Goal: Task Accomplishment & Management: Use online tool/utility

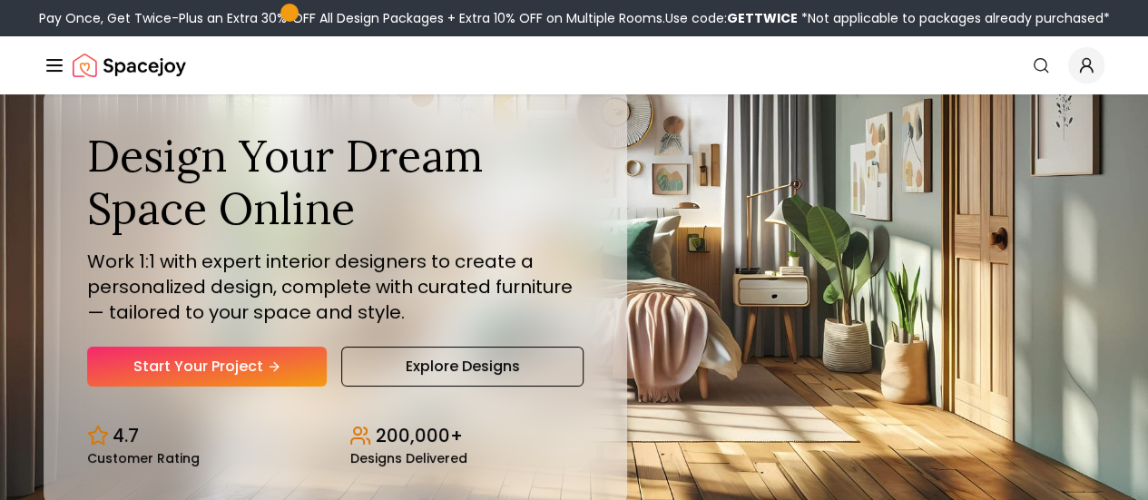
scroll to position [91, 0]
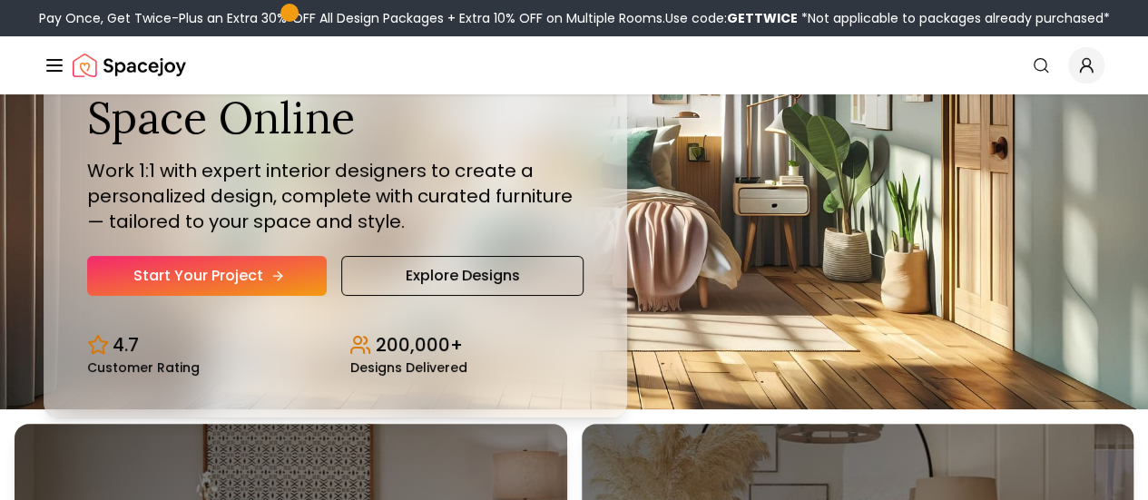
click at [197, 296] on link "Start Your Project" at bounding box center [207, 276] width 240 height 40
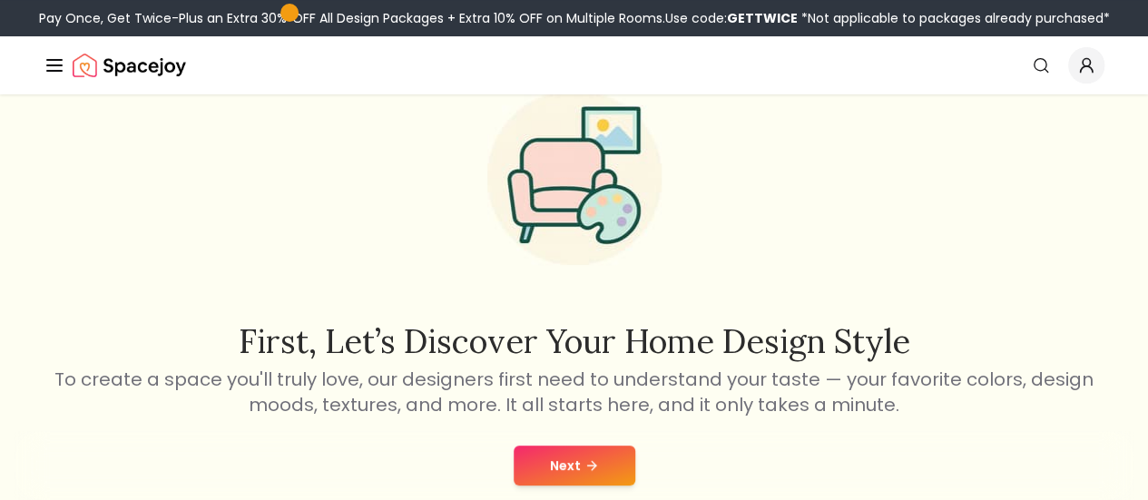
scroll to position [181, 0]
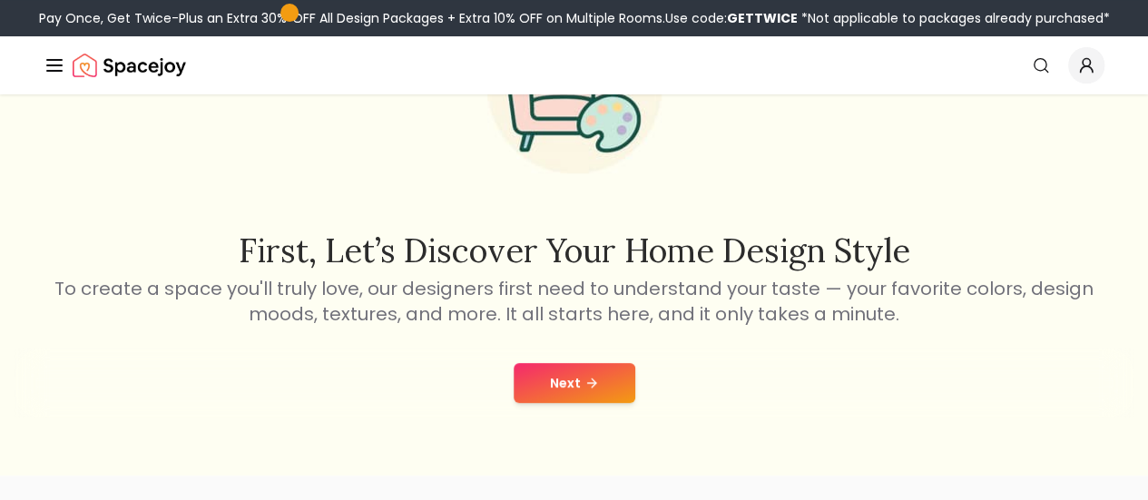
click at [575, 397] on button "Next" at bounding box center [575, 383] width 122 height 40
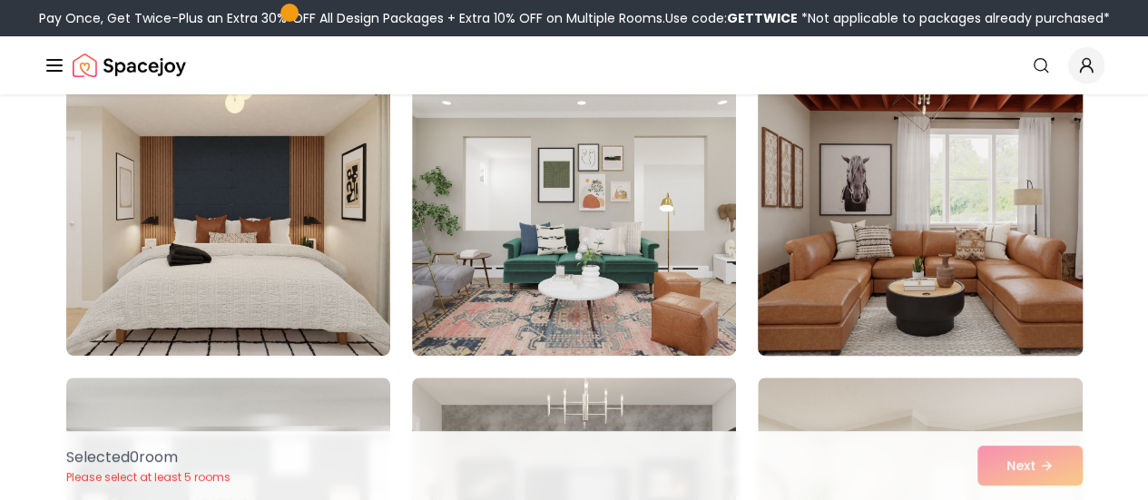
scroll to position [272, 0]
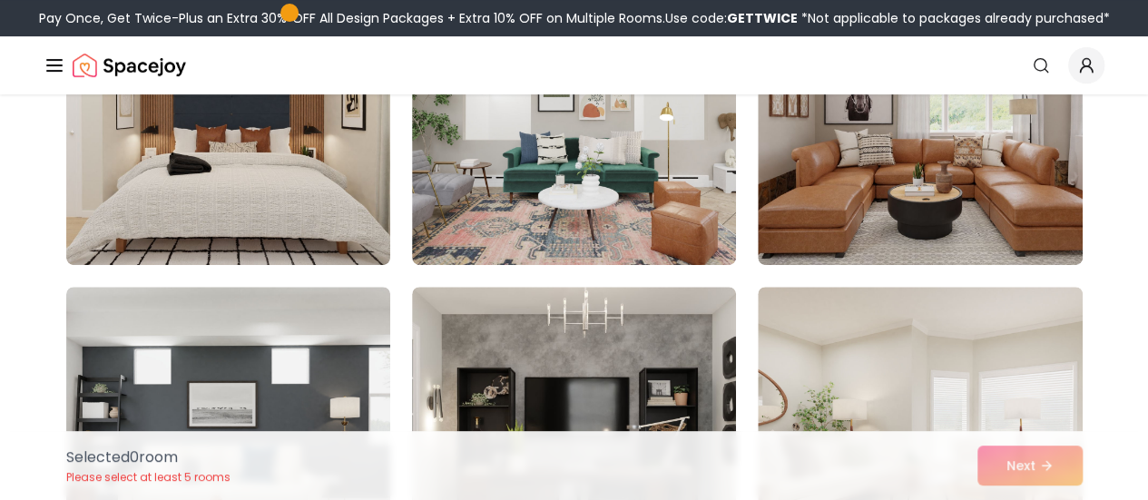
click at [1022, 478] on div "Selected 0 room Please select at least 5 rooms Next" at bounding box center [574, 465] width 1045 height 69
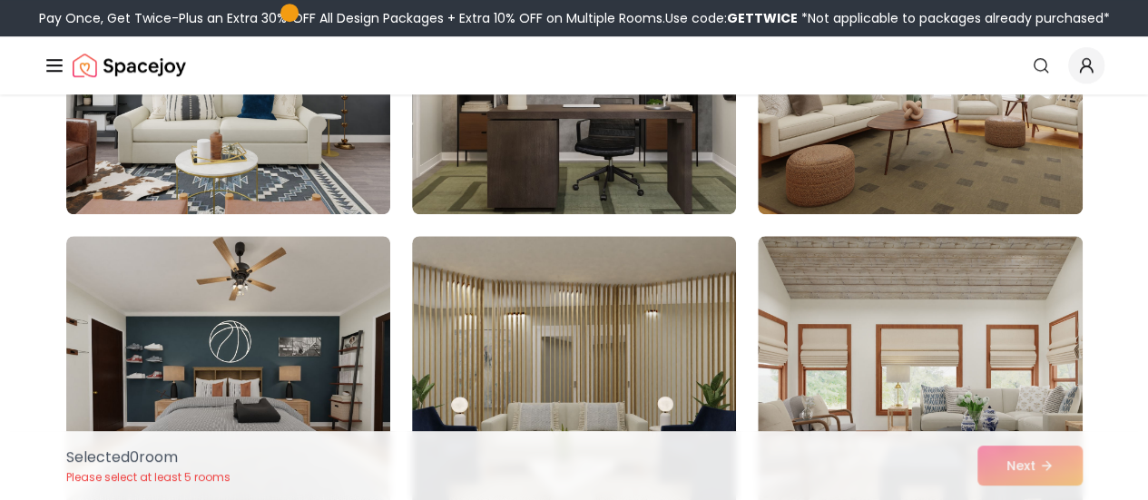
click at [1026, 458] on div "Selected 0 room Please select at least 5 rooms Next" at bounding box center [574, 465] width 1045 height 69
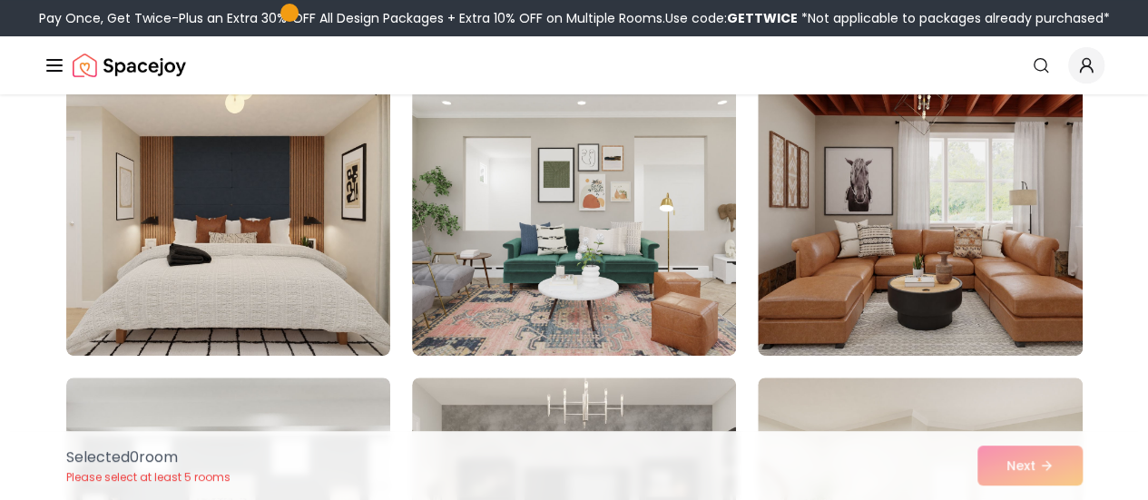
scroll to position [0, 0]
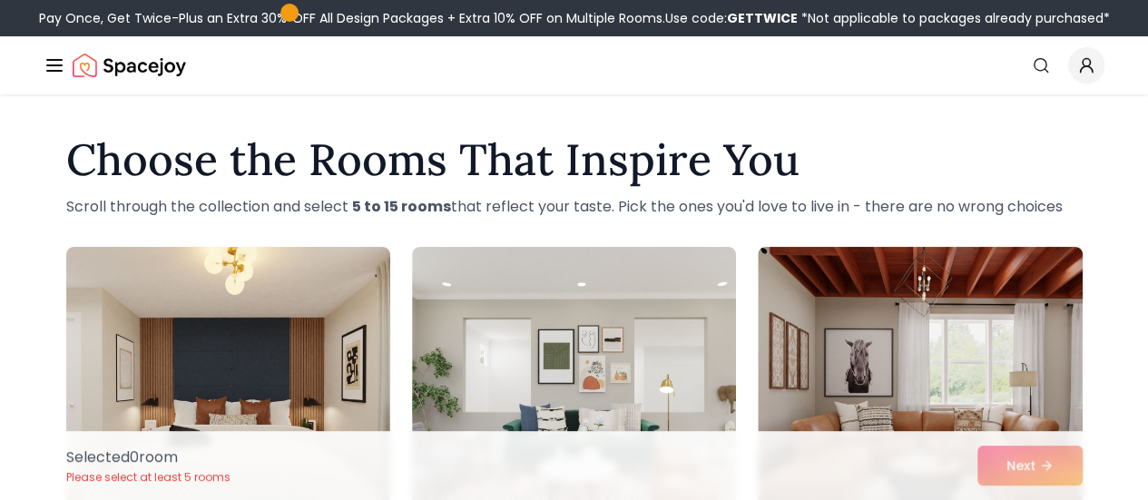
click at [0, 0] on link "AI Design" at bounding box center [0, 0] width 0 height 0
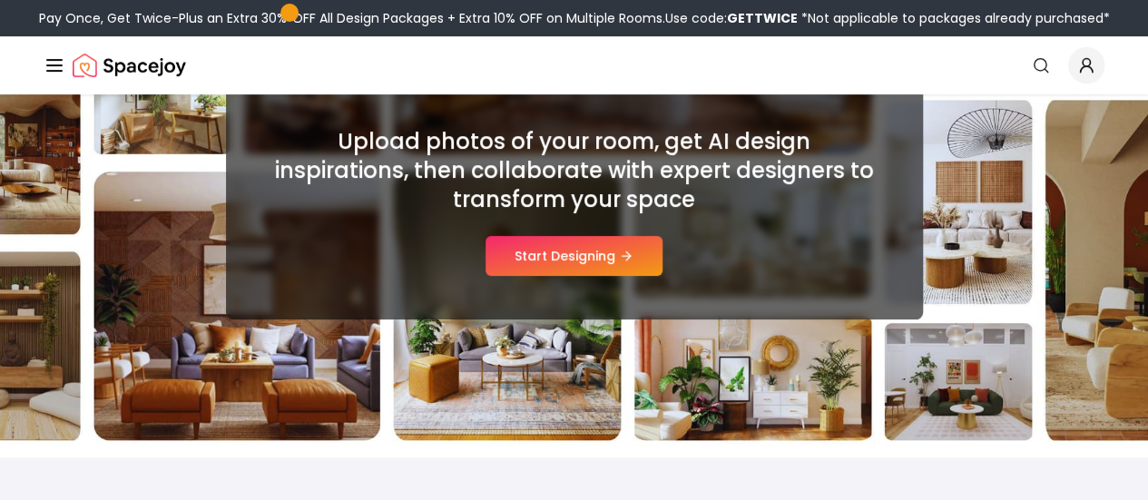
scroll to position [363, 0]
